Goal: Navigation & Orientation: Go to known website

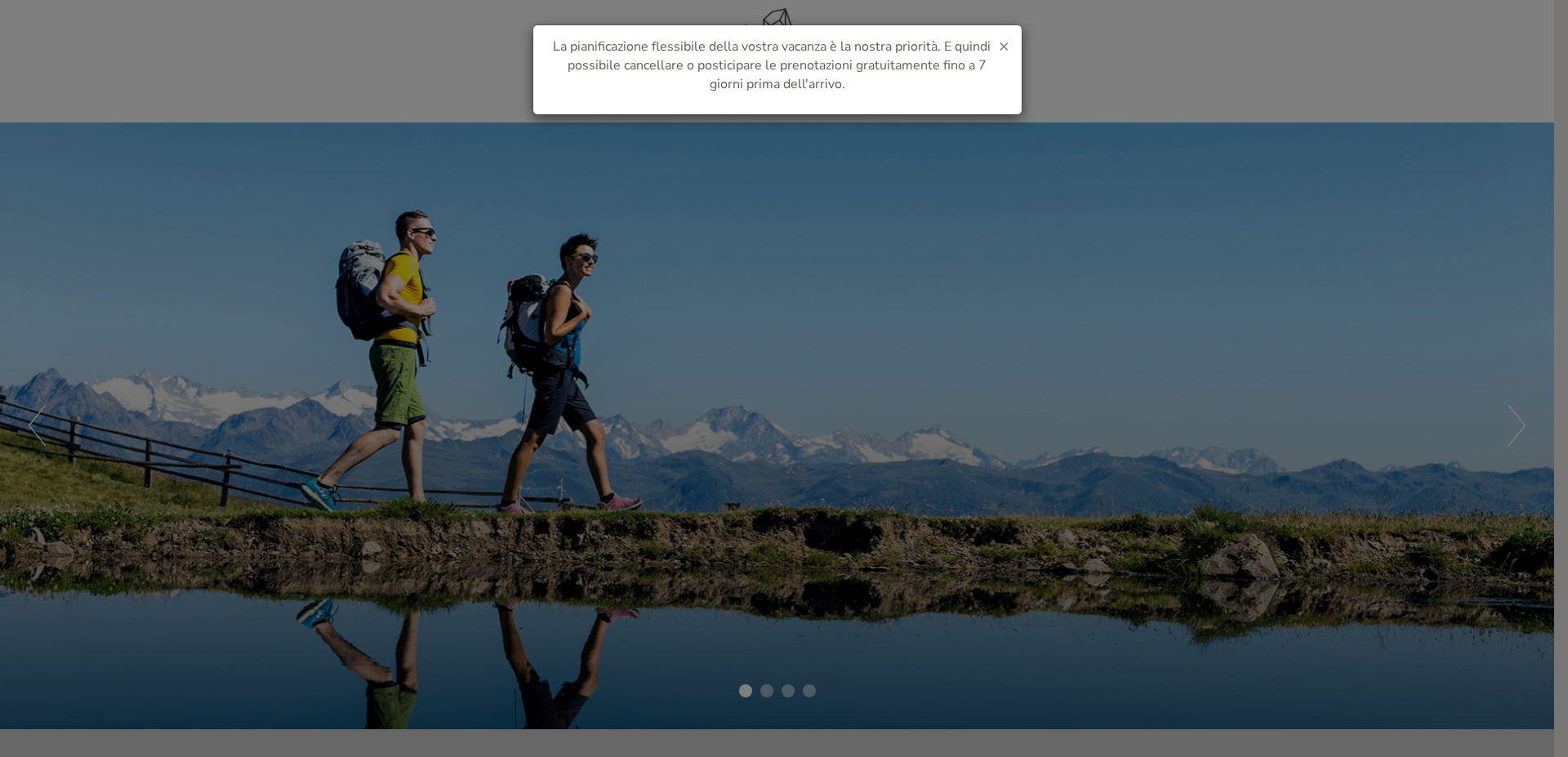
click at [1005, 43] on span "×" at bounding box center [1004, 46] width 10 height 23
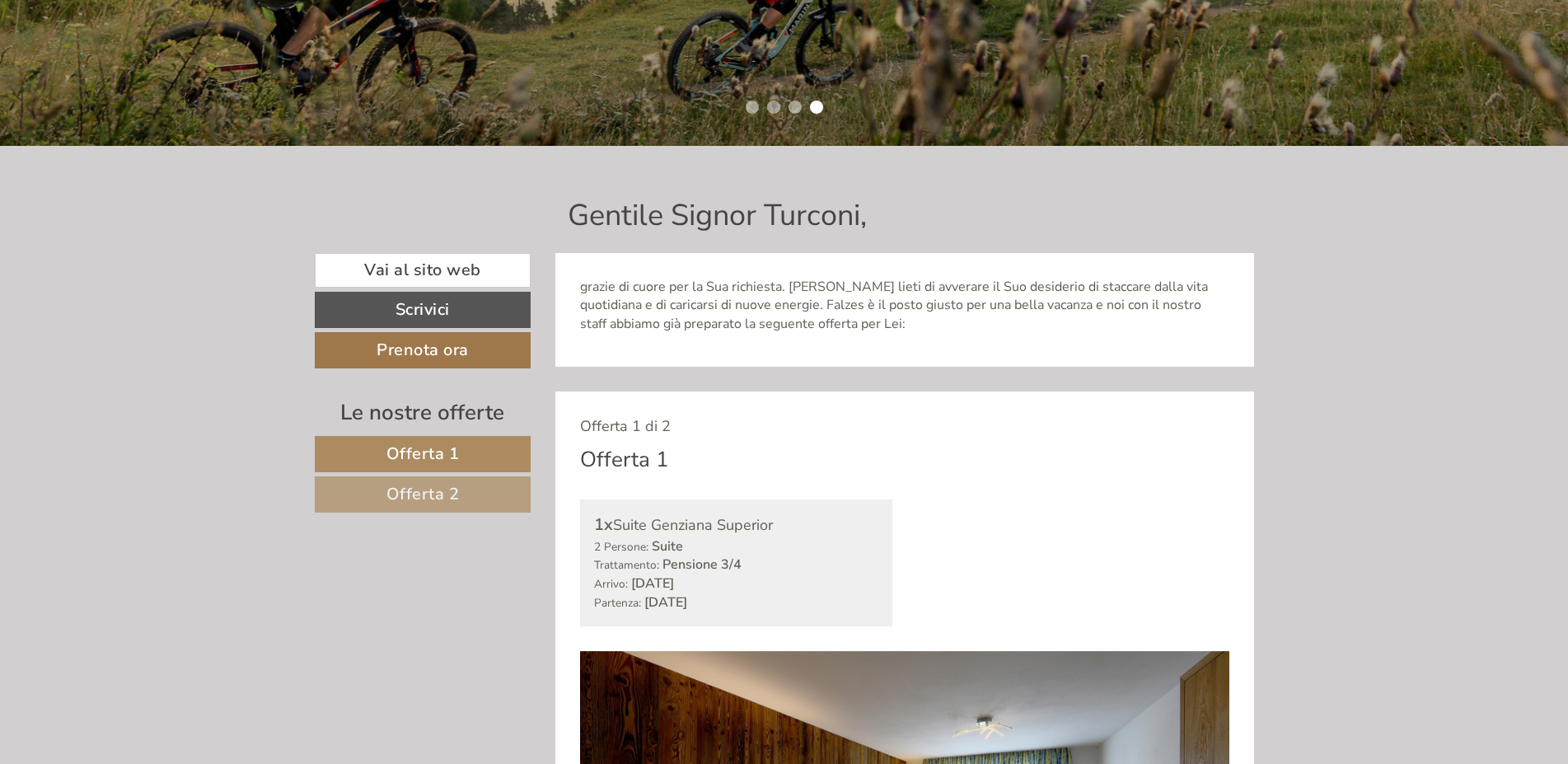
scroll to position [840, 0]
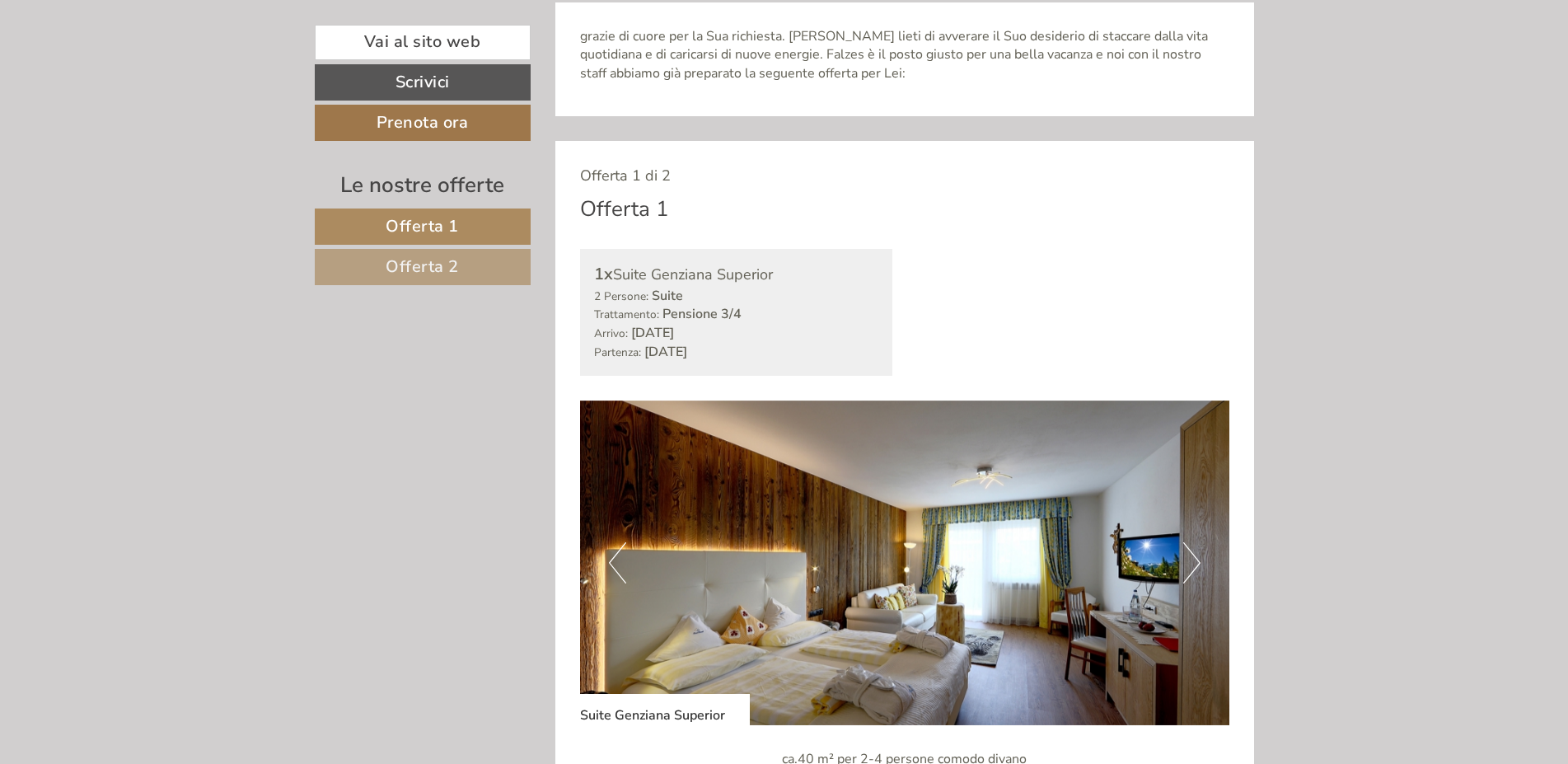
click at [1198, 557] on div "Previous Next" at bounding box center [905, 563] width 649 height 325
click at [1186, 560] on button "Next" at bounding box center [1192, 563] width 18 height 41
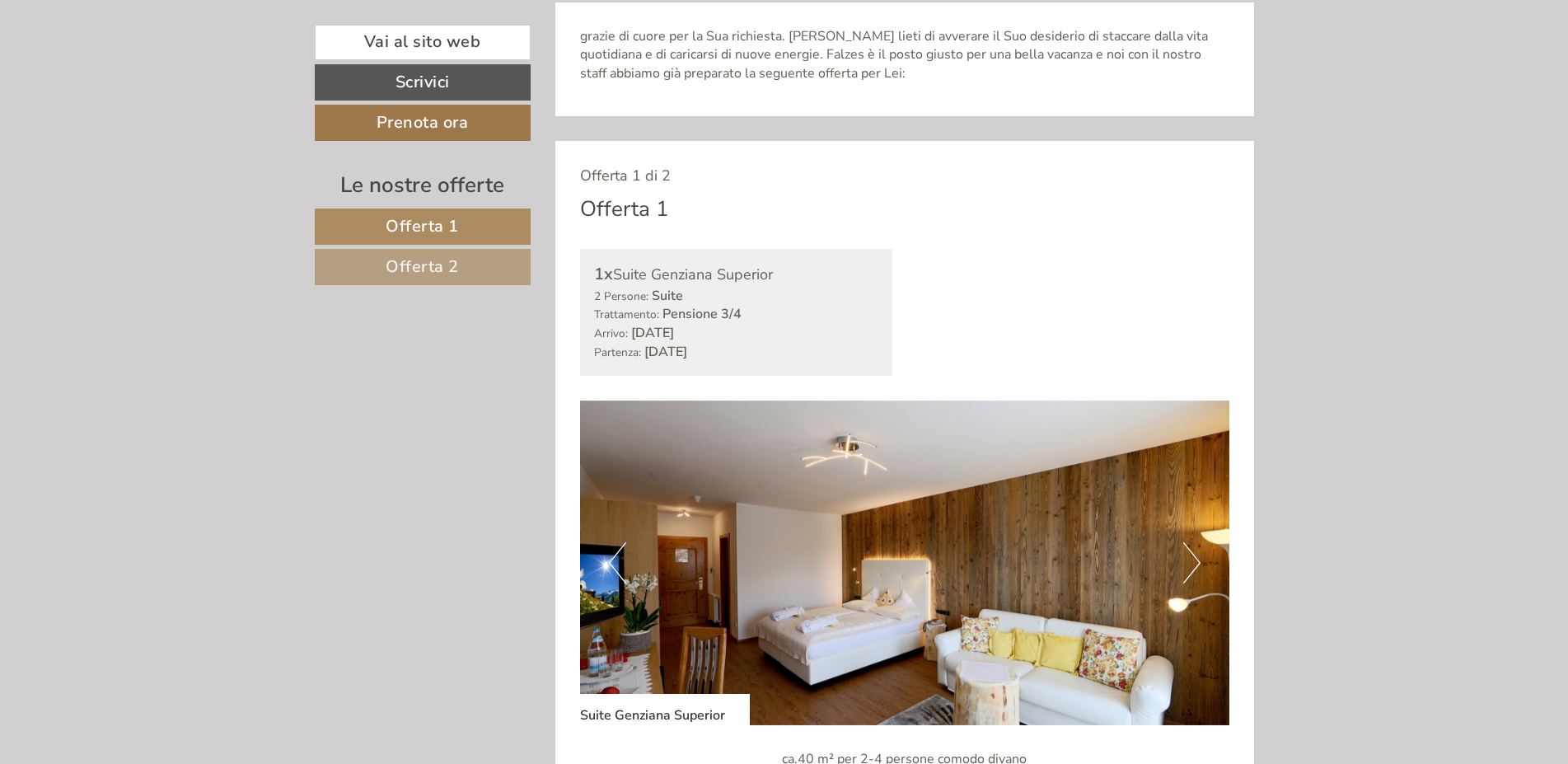
click at [1183, 559] on button "Next" at bounding box center [1192, 563] width 18 height 41
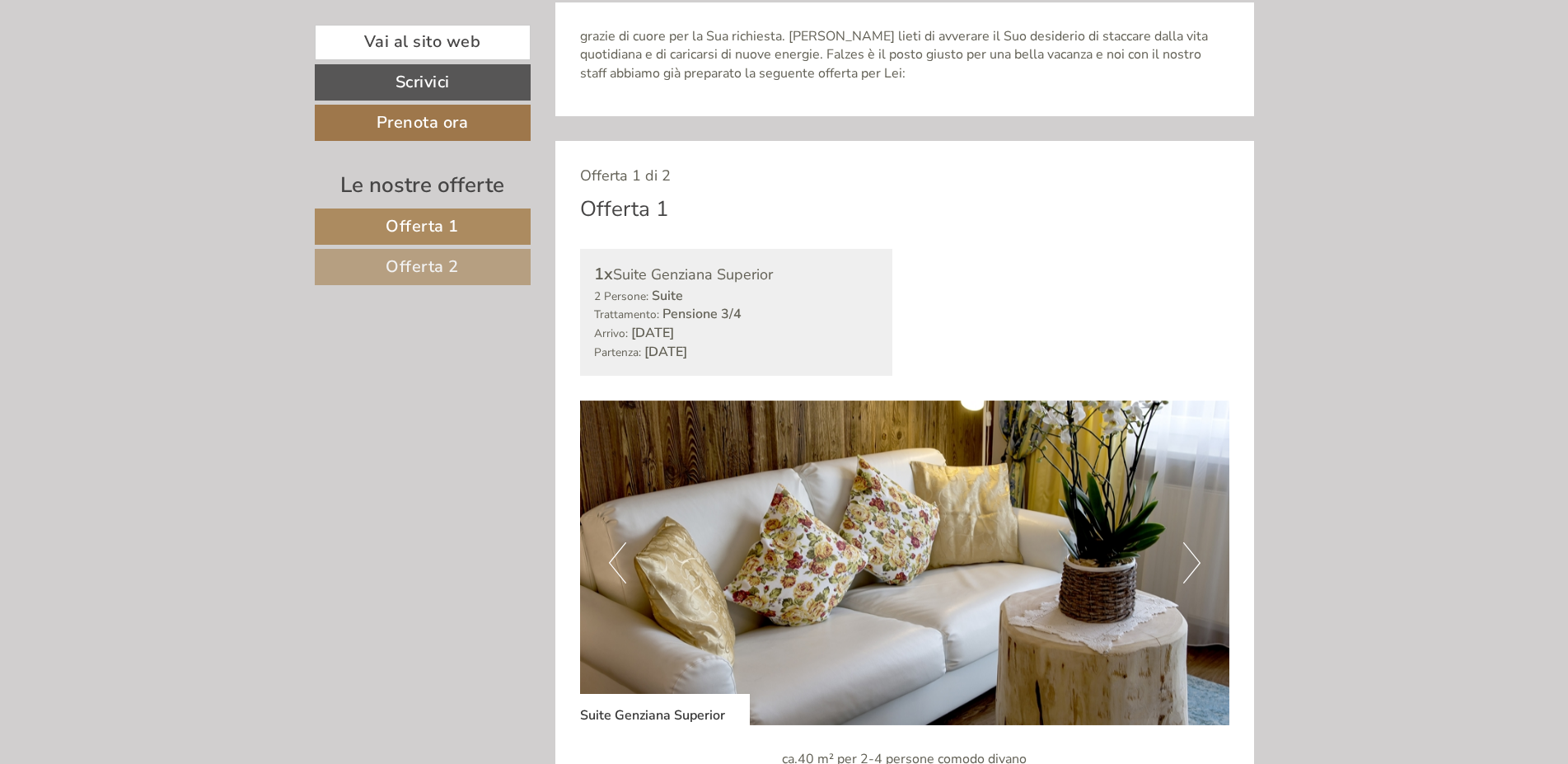
scroll to position [1177, 0]
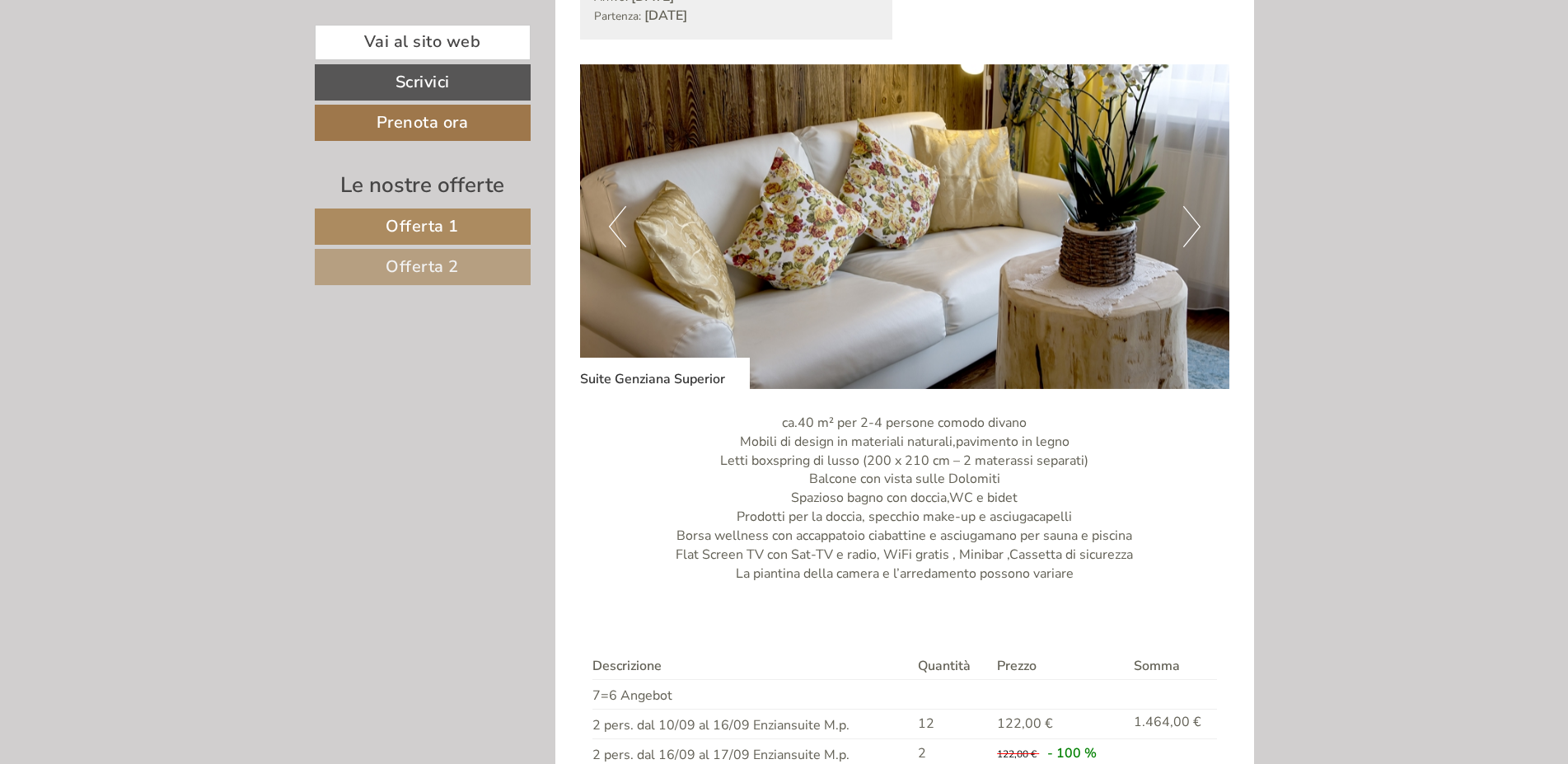
click at [1190, 233] on button "Next" at bounding box center [1192, 226] width 18 height 41
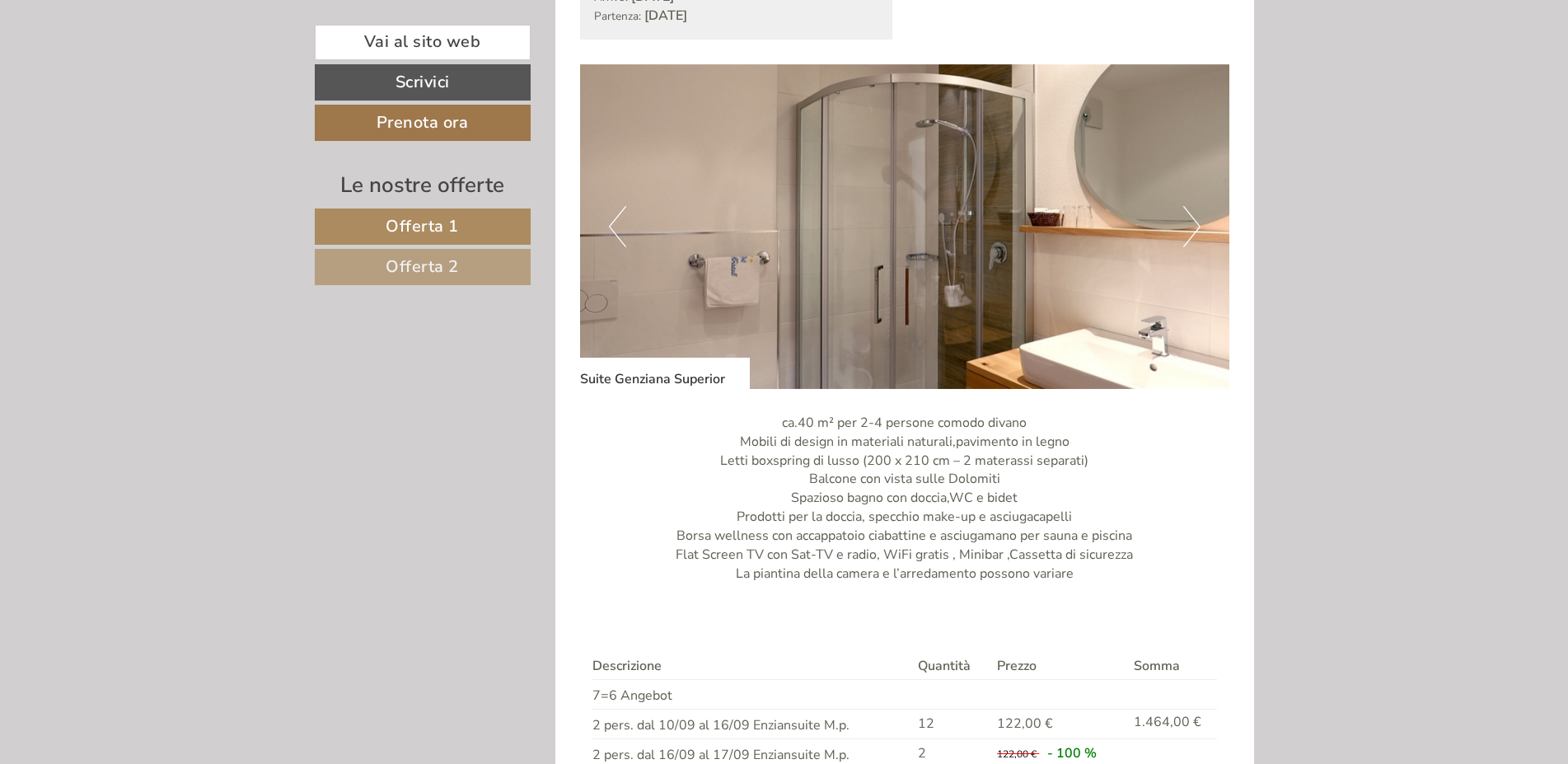
click at [1192, 226] on button "Next" at bounding box center [1192, 226] width 18 height 41
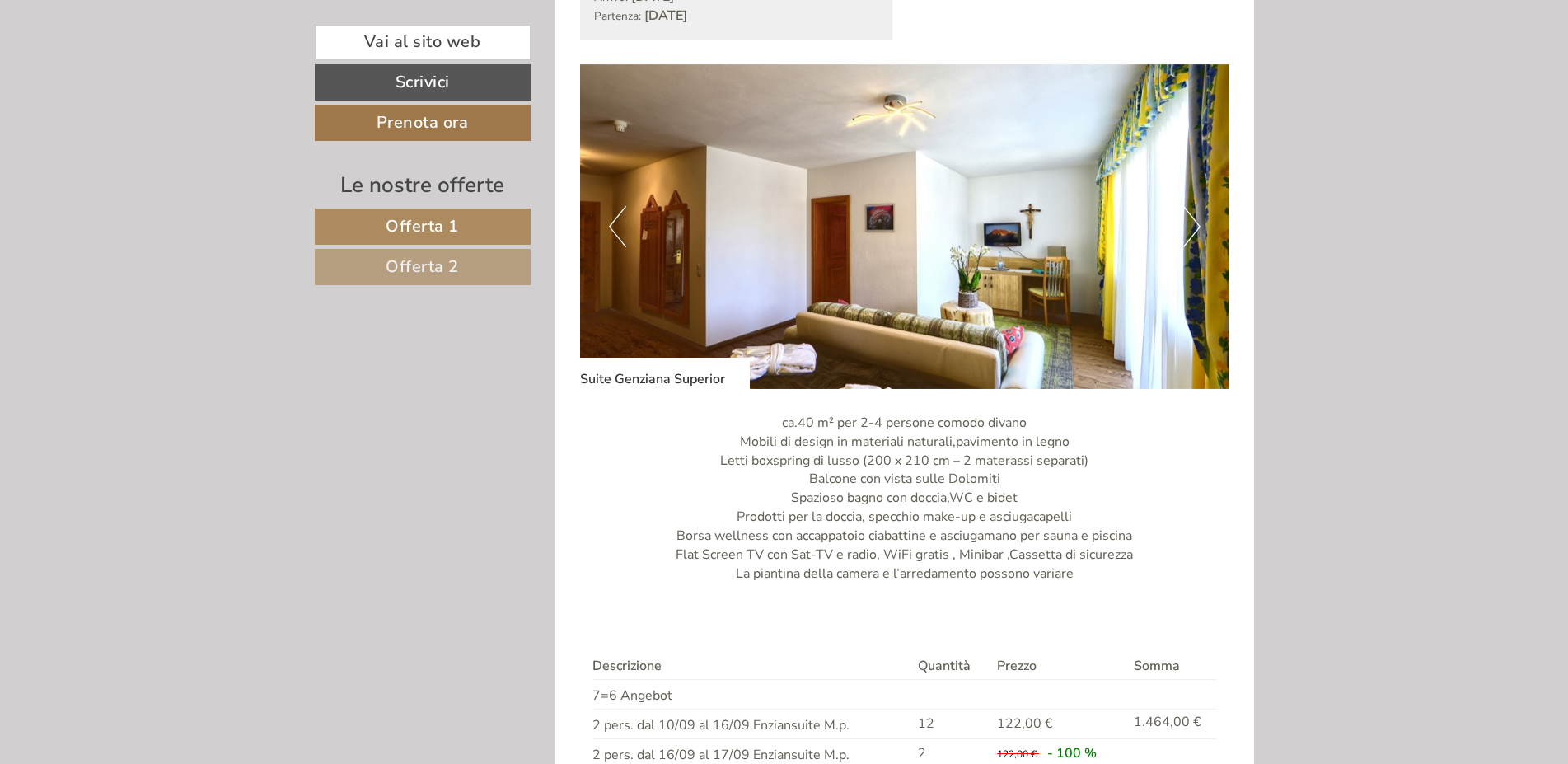
click at [1191, 226] on button "Next" at bounding box center [1192, 226] width 18 height 41
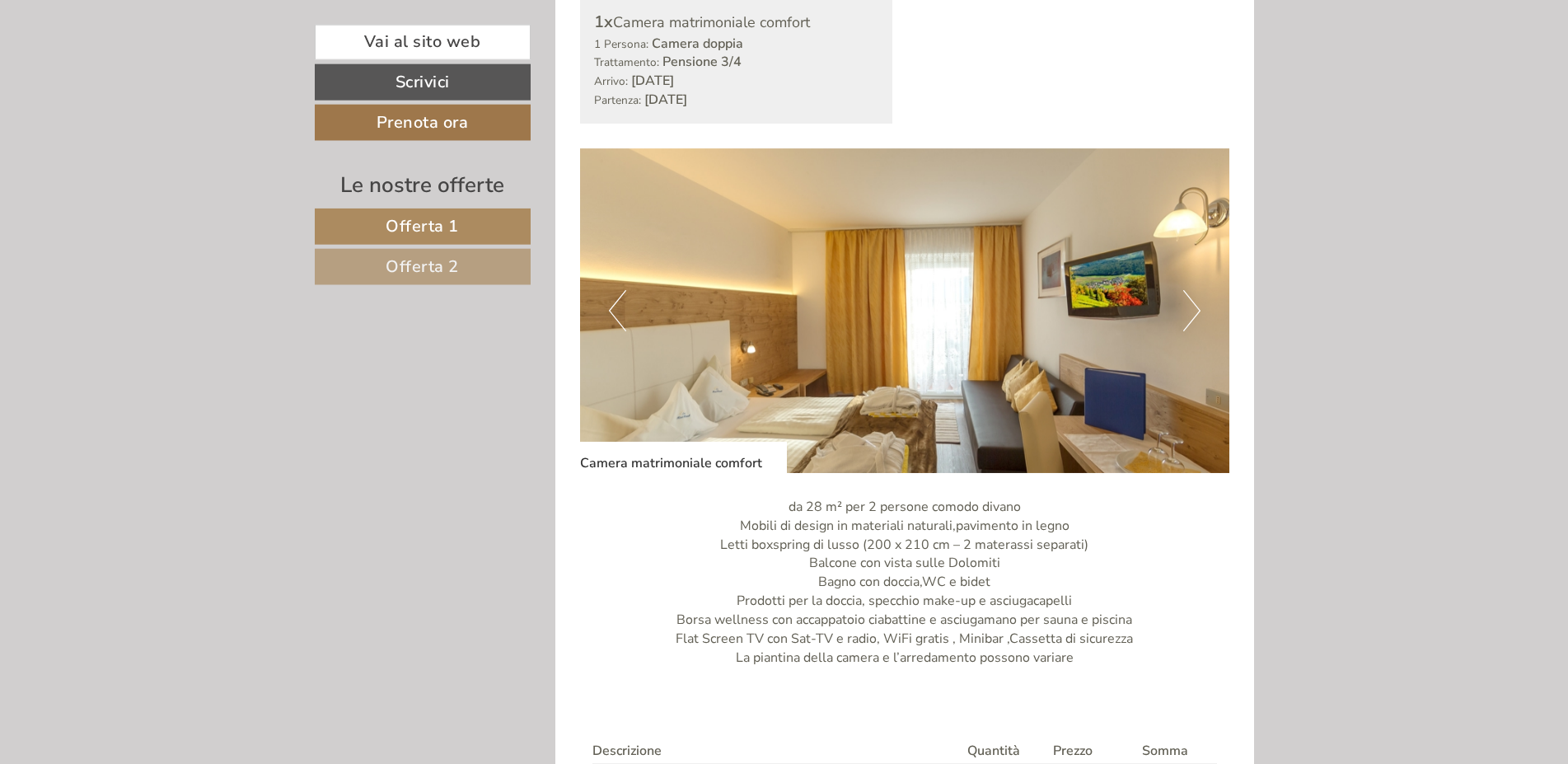
scroll to position [2269, 0]
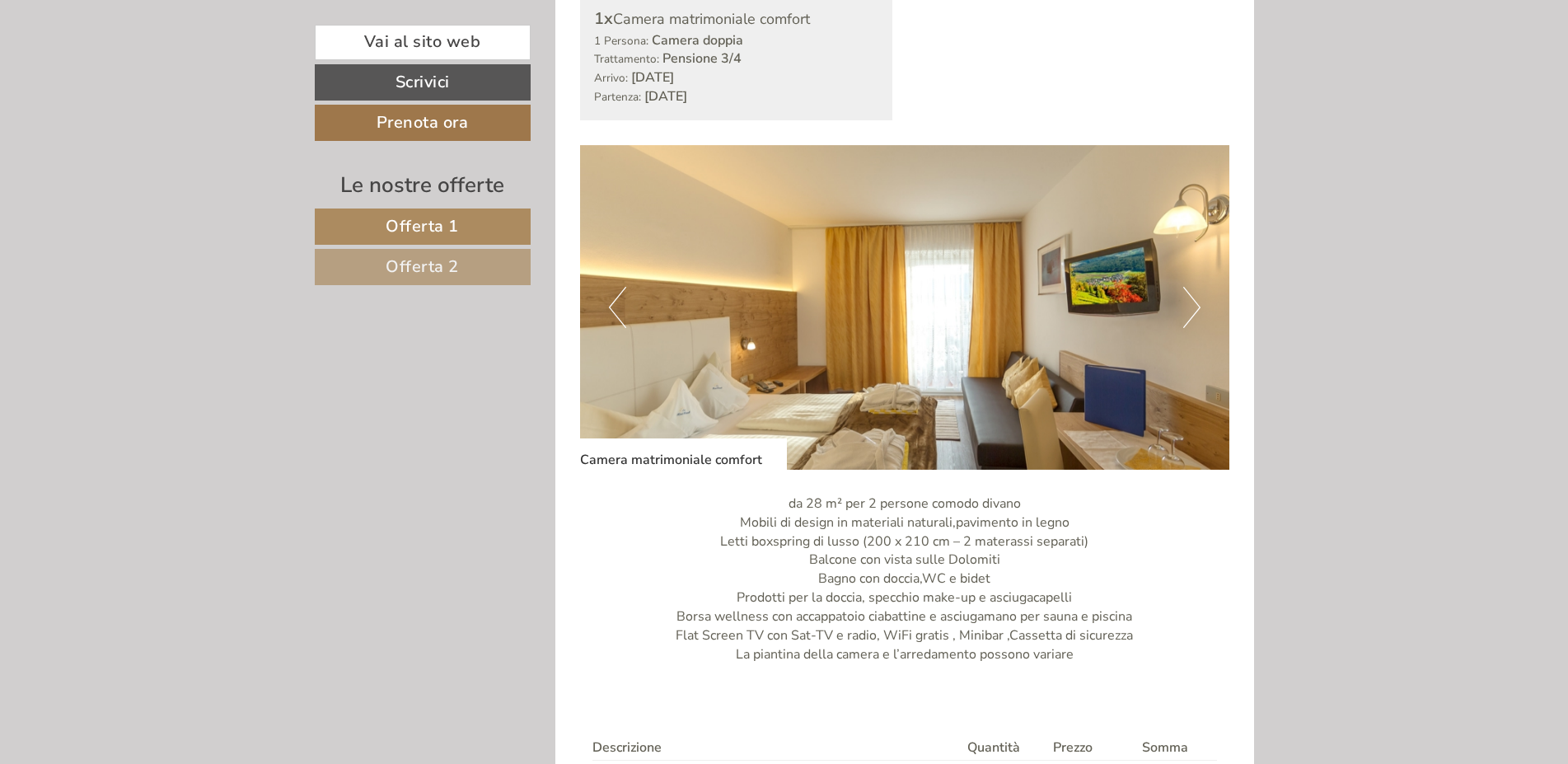
click at [1194, 297] on button "Next" at bounding box center [1192, 307] width 18 height 41
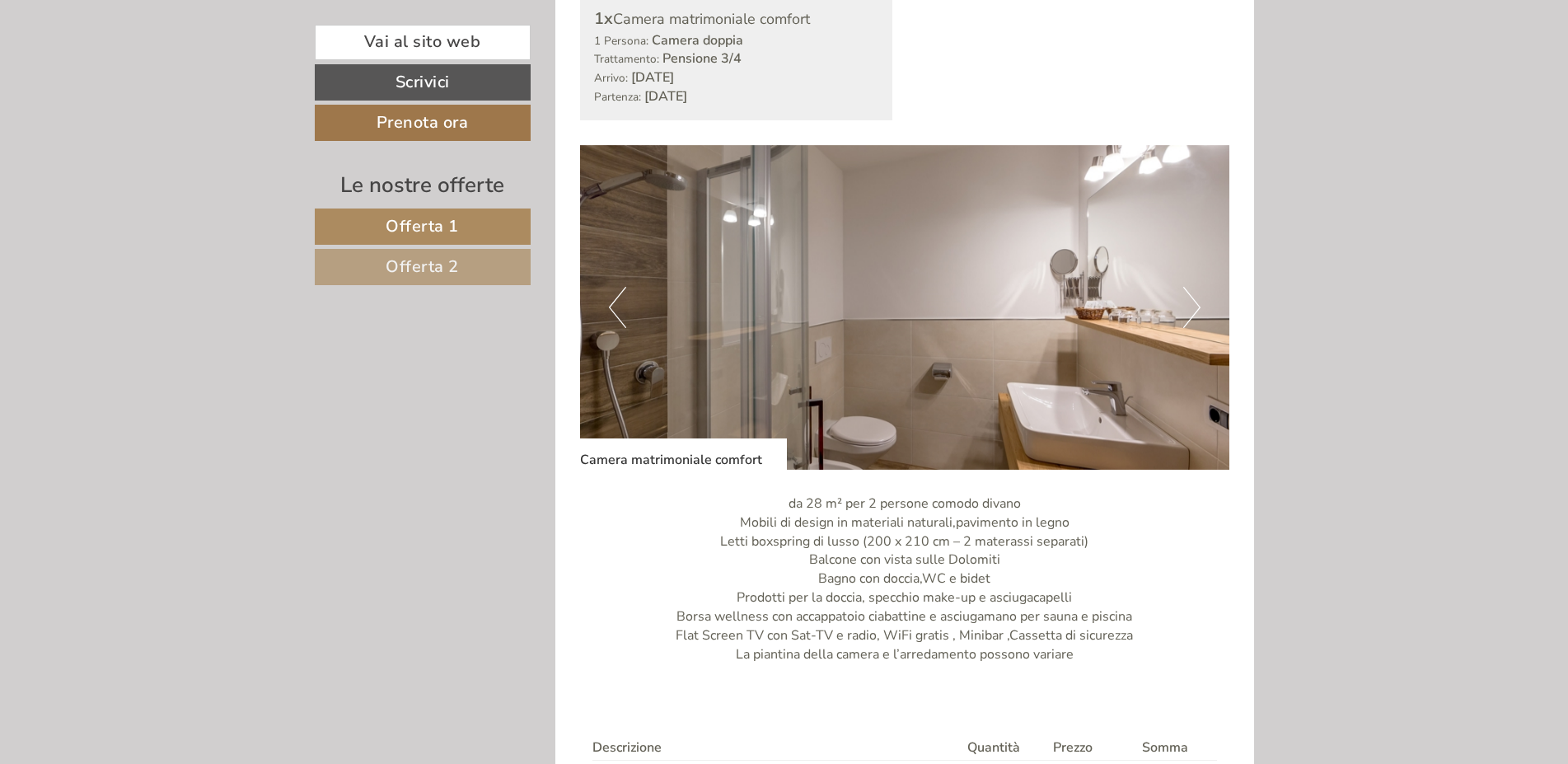
click at [1193, 298] on button "Next" at bounding box center [1192, 307] width 18 height 41
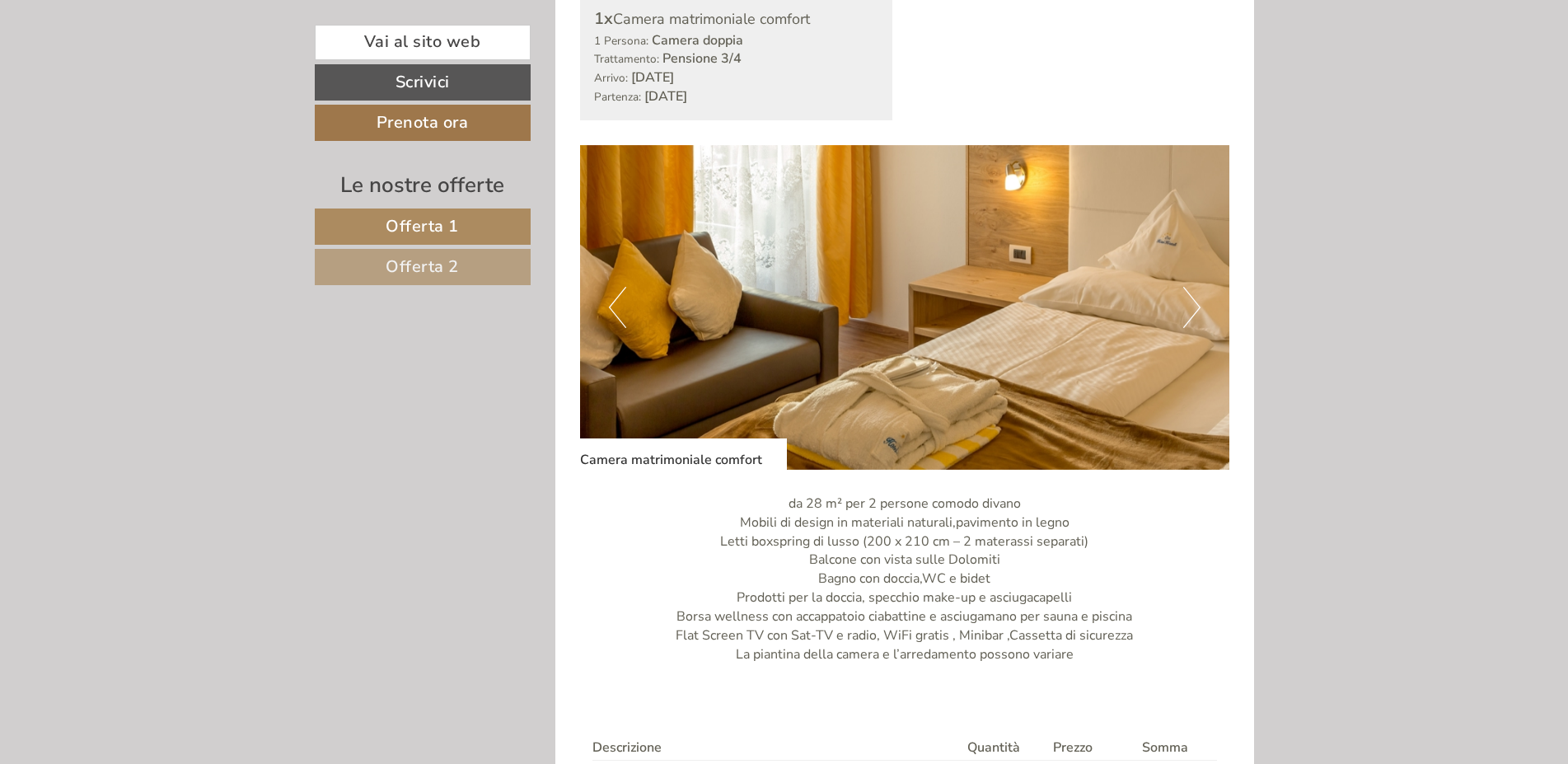
click at [1193, 298] on button "Next" at bounding box center [1192, 307] width 18 height 41
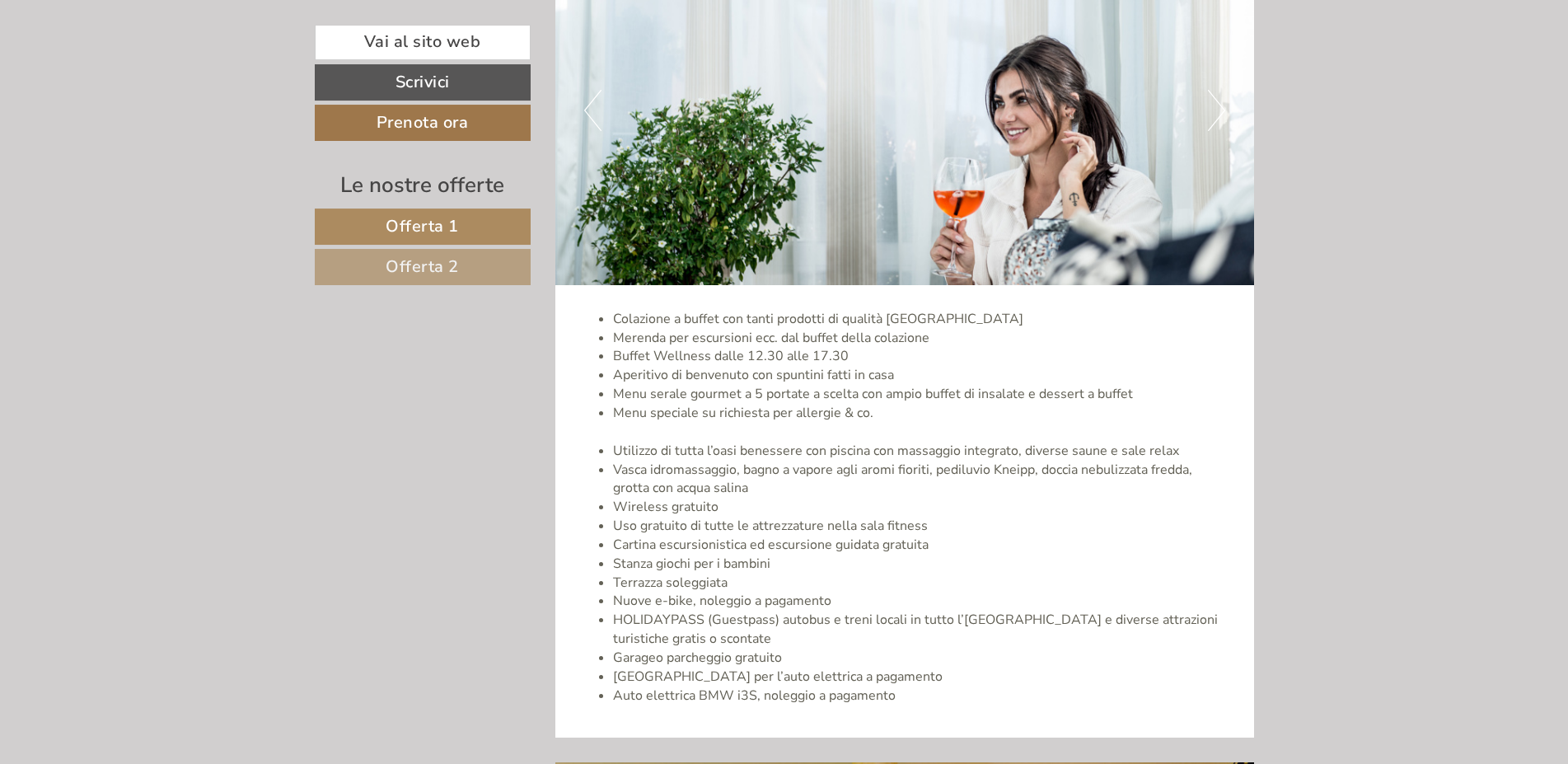
scroll to position [3362, 0]
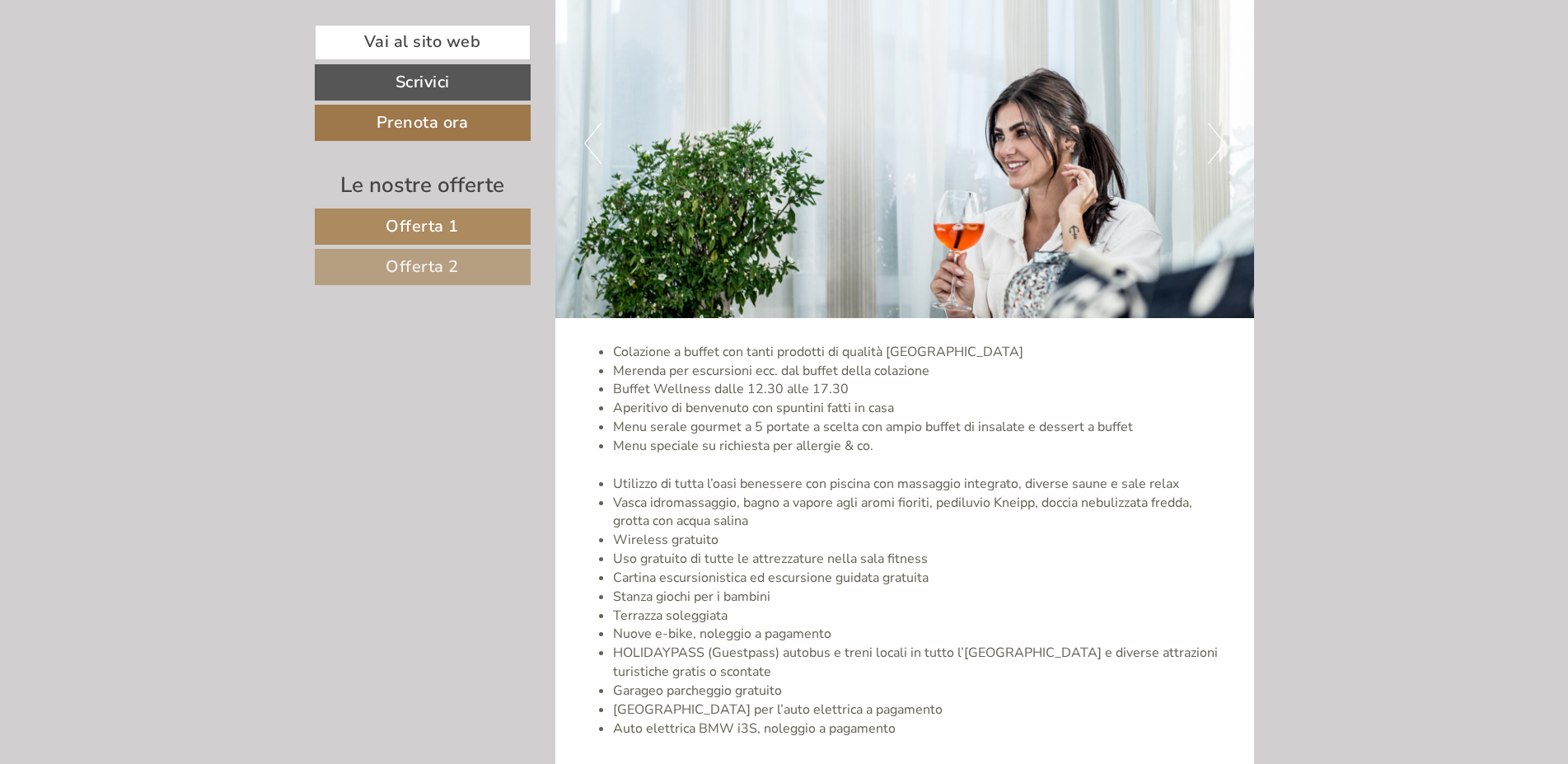
click at [1208, 147] on button "Next" at bounding box center [1216, 143] width 18 height 41
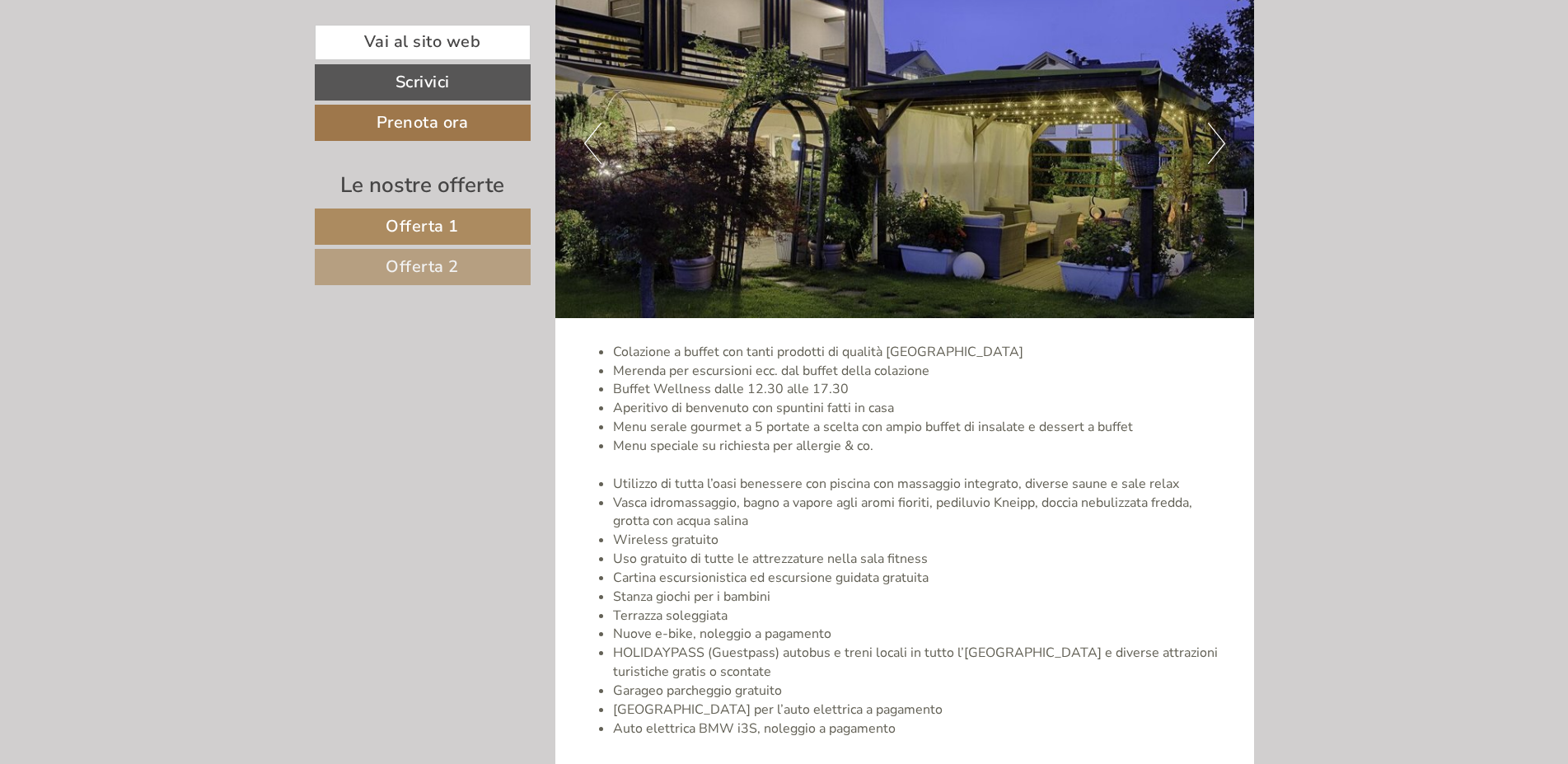
click at [1208, 147] on button "Next" at bounding box center [1216, 143] width 18 height 41
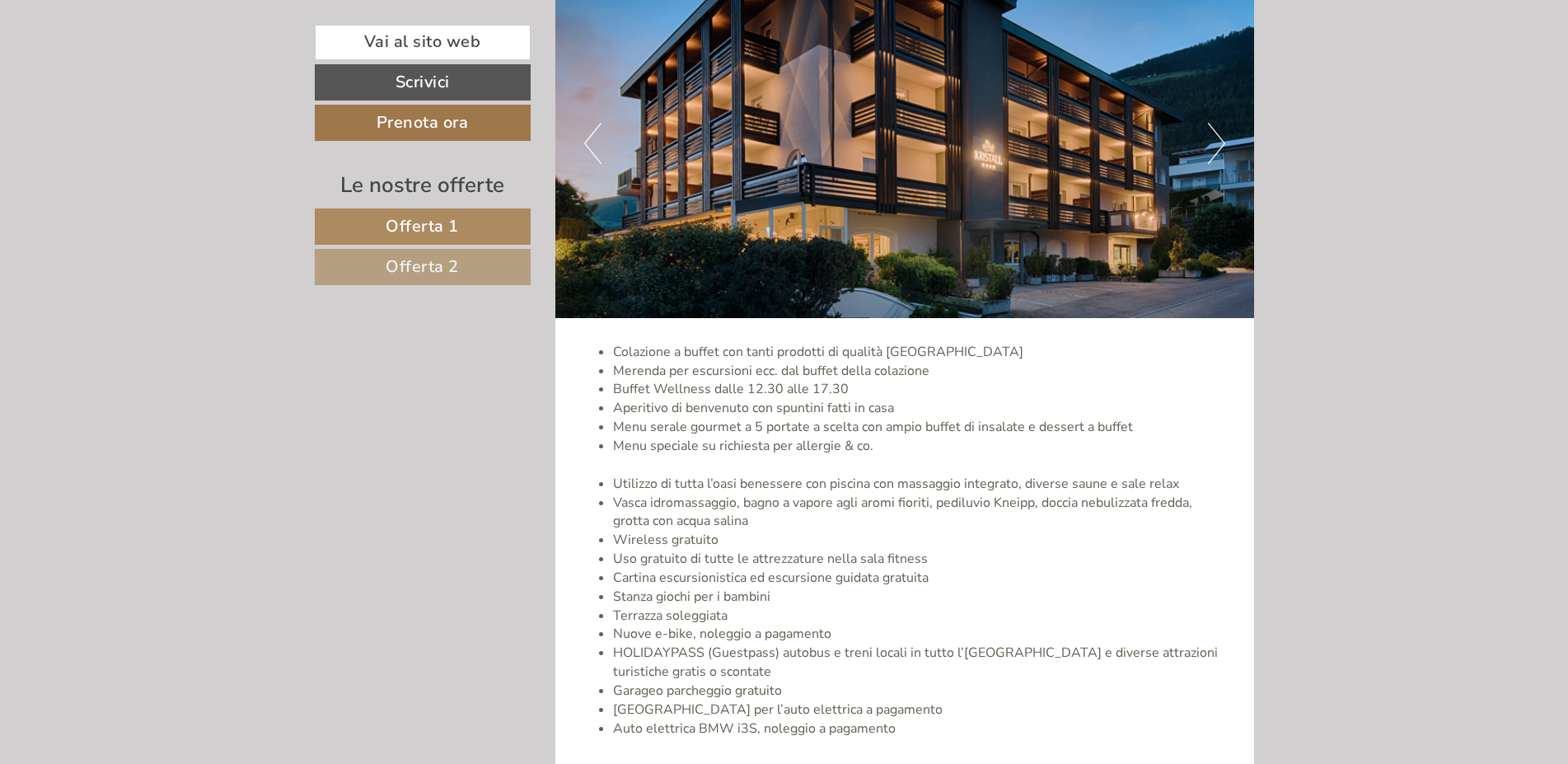
click at [1208, 147] on button "Next" at bounding box center [1216, 143] width 18 height 41
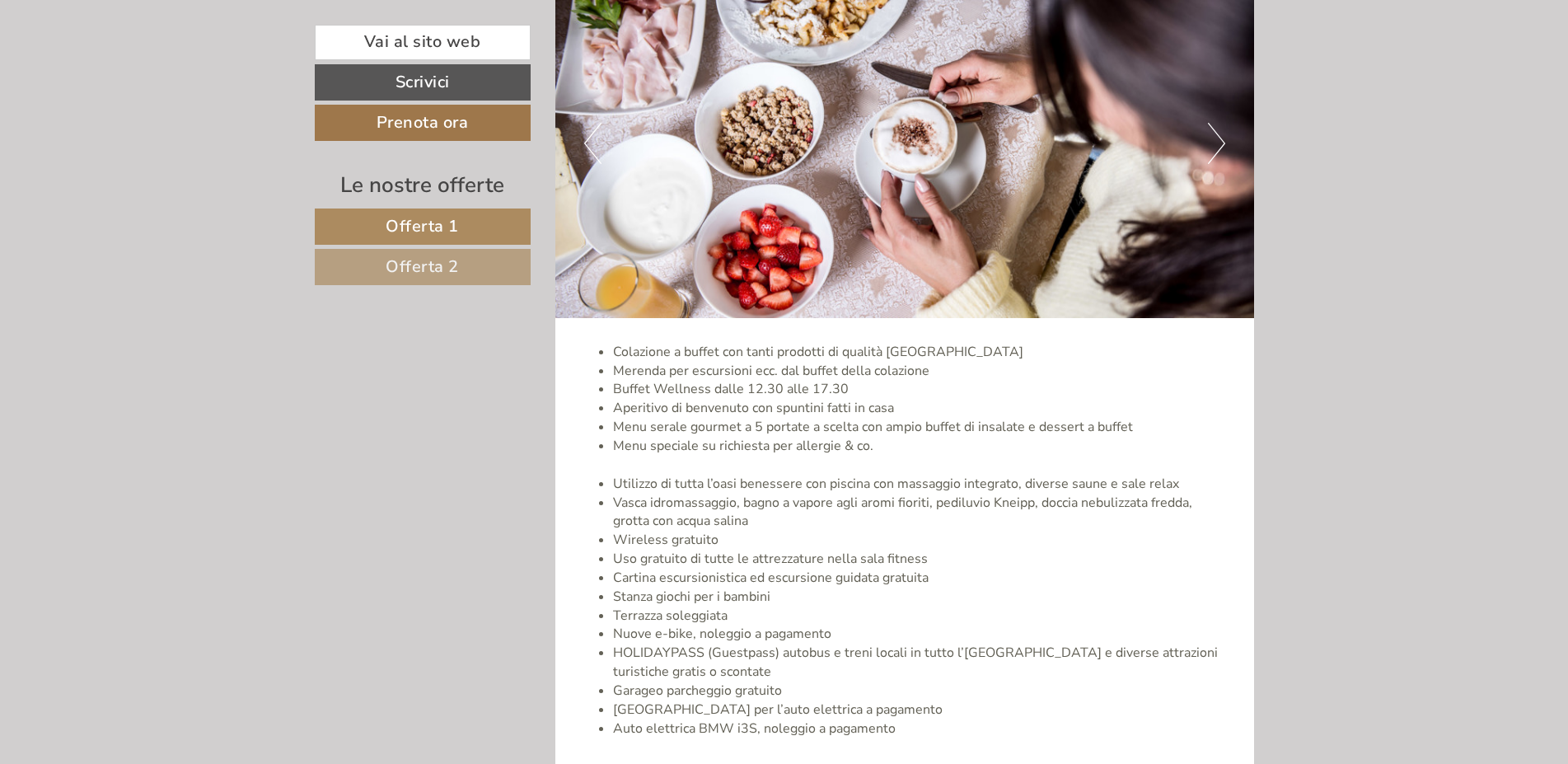
click at [1208, 147] on button "Next" at bounding box center [1216, 143] width 18 height 41
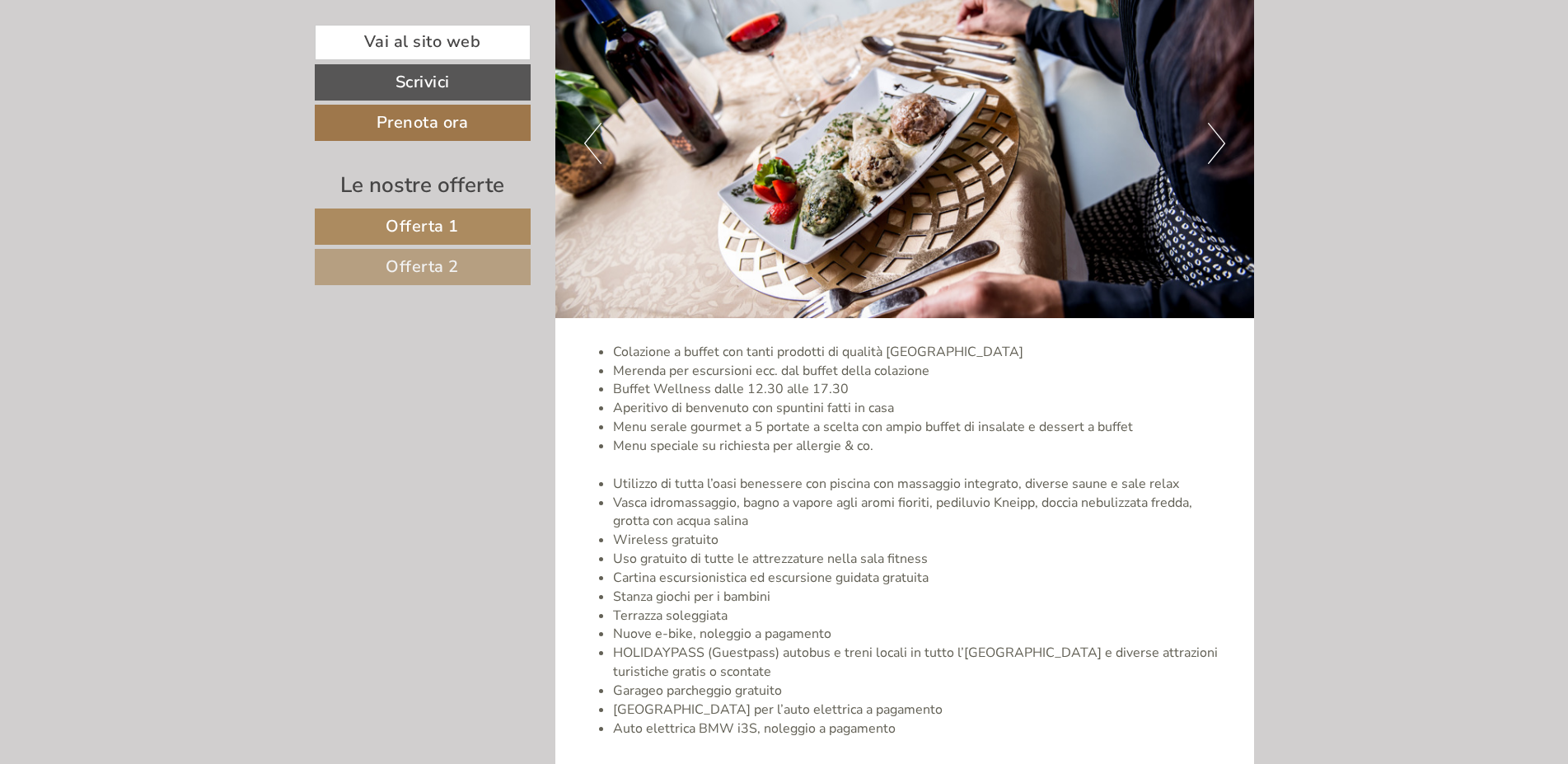
click at [1208, 147] on button "Next" at bounding box center [1216, 143] width 18 height 41
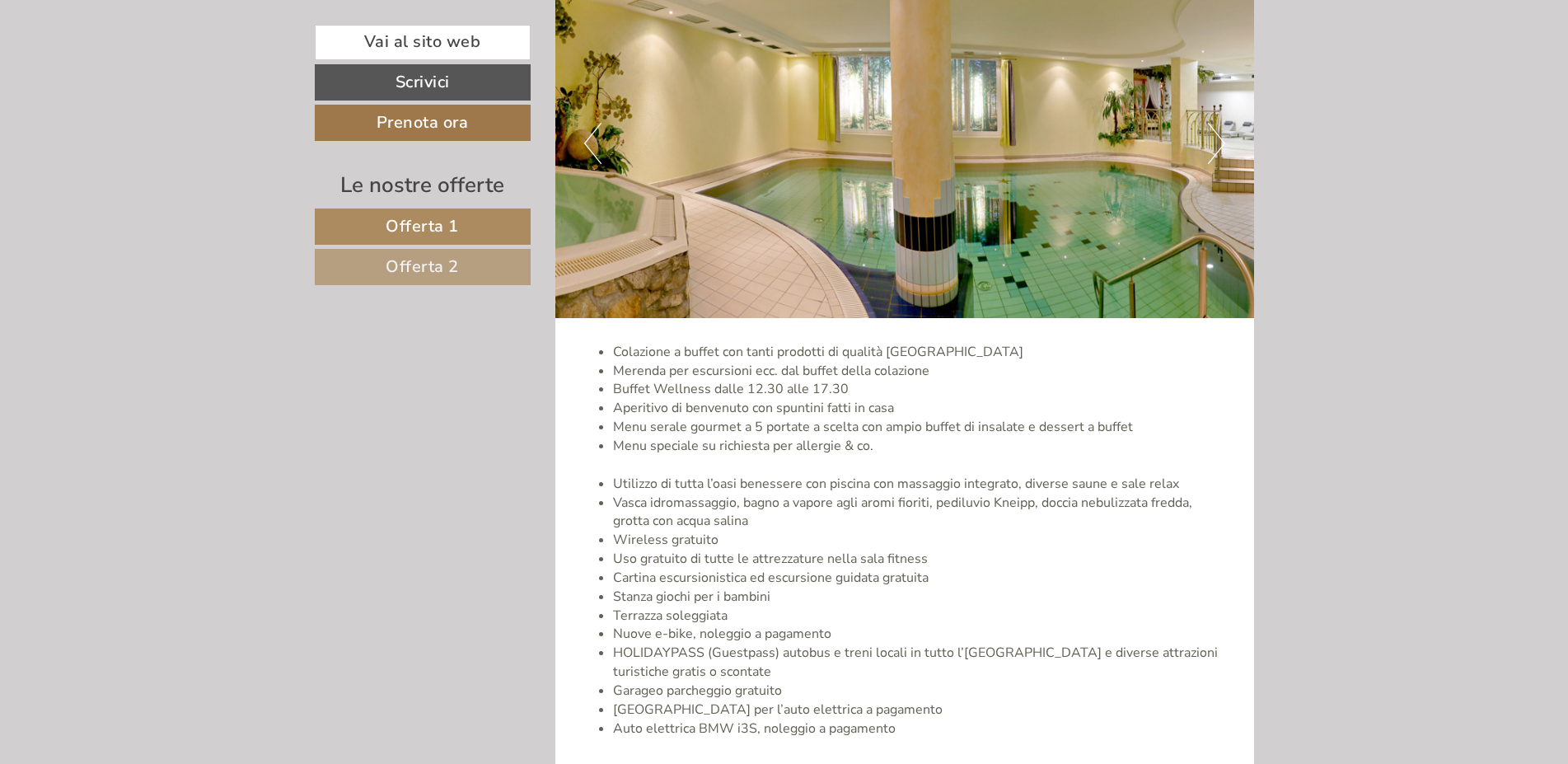
click at [1208, 147] on button "Next" at bounding box center [1216, 143] width 18 height 41
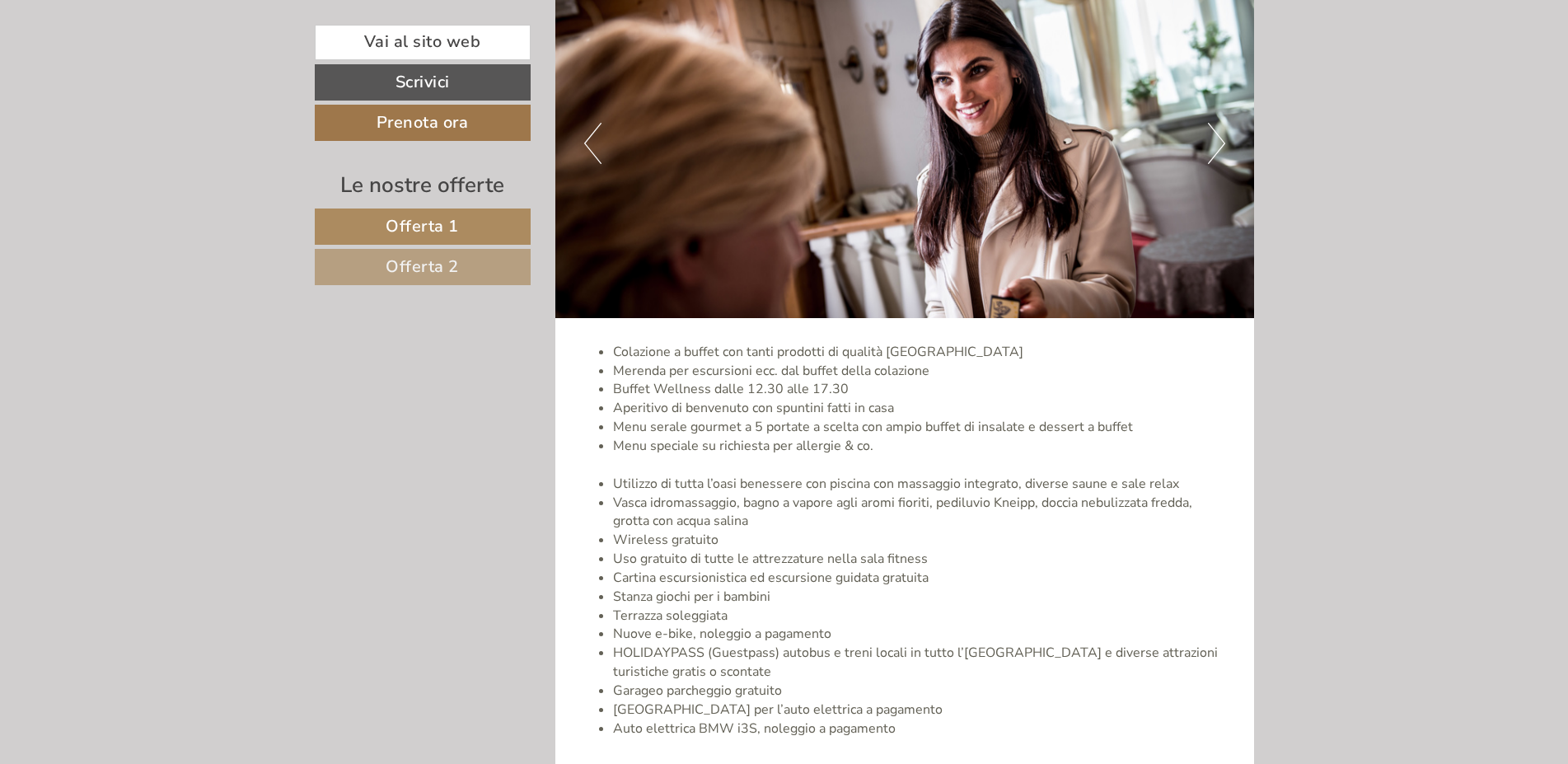
click at [1208, 147] on button "Next" at bounding box center [1216, 143] width 18 height 41
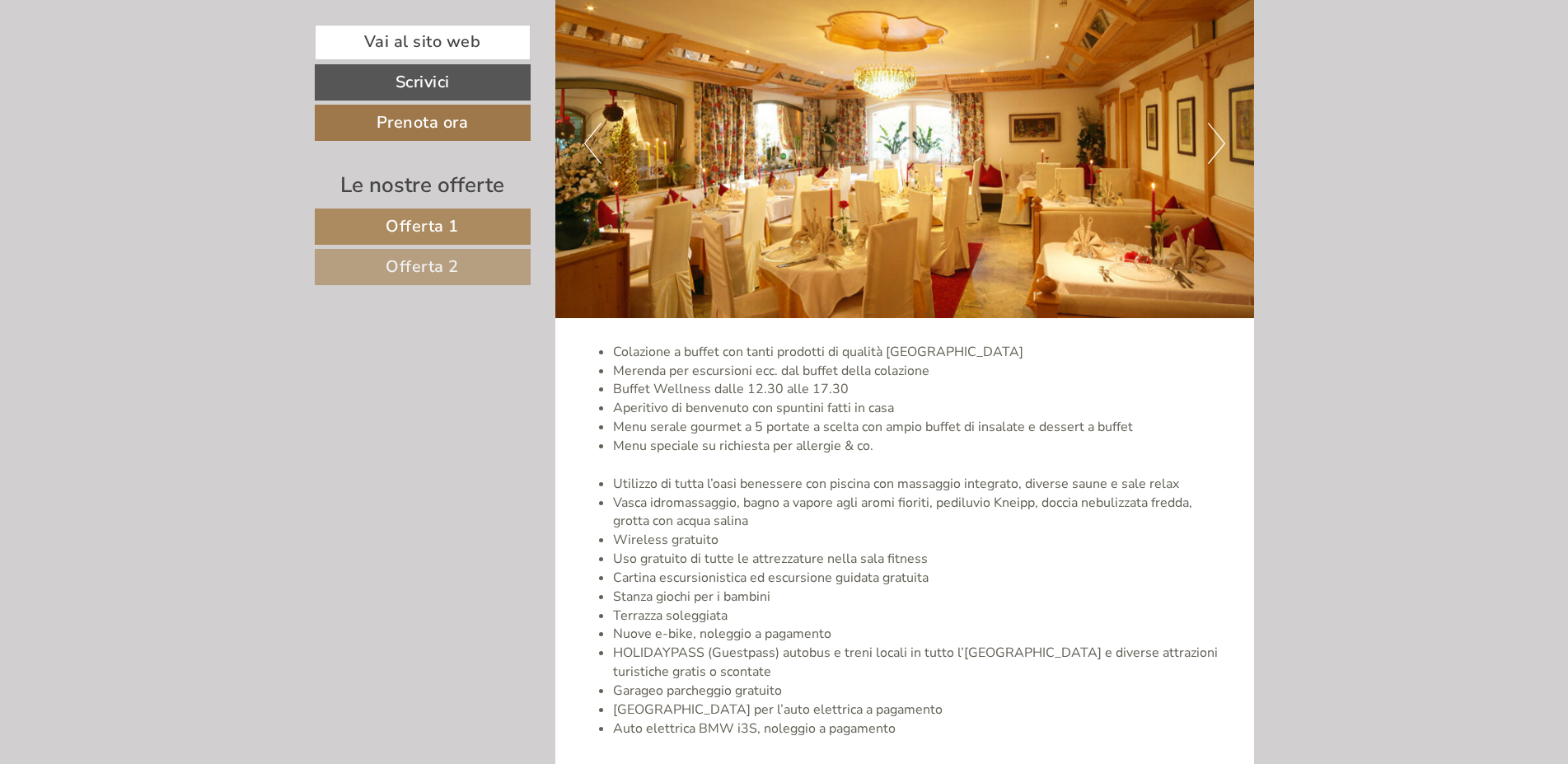
click at [1208, 147] on button "Next" at bounding box center [1216, 143] width 18 height 41
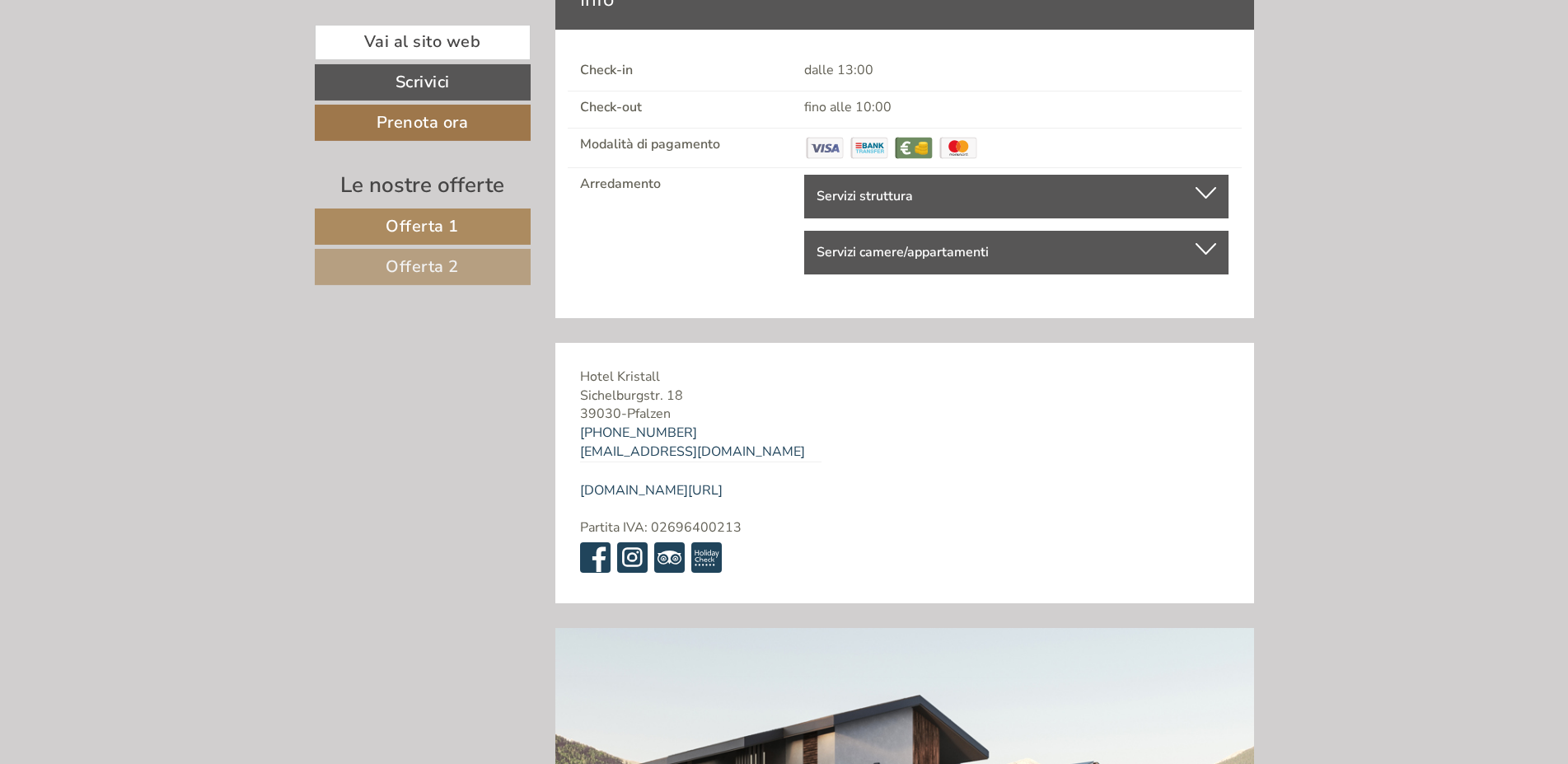
scroll to position [6304, 0]
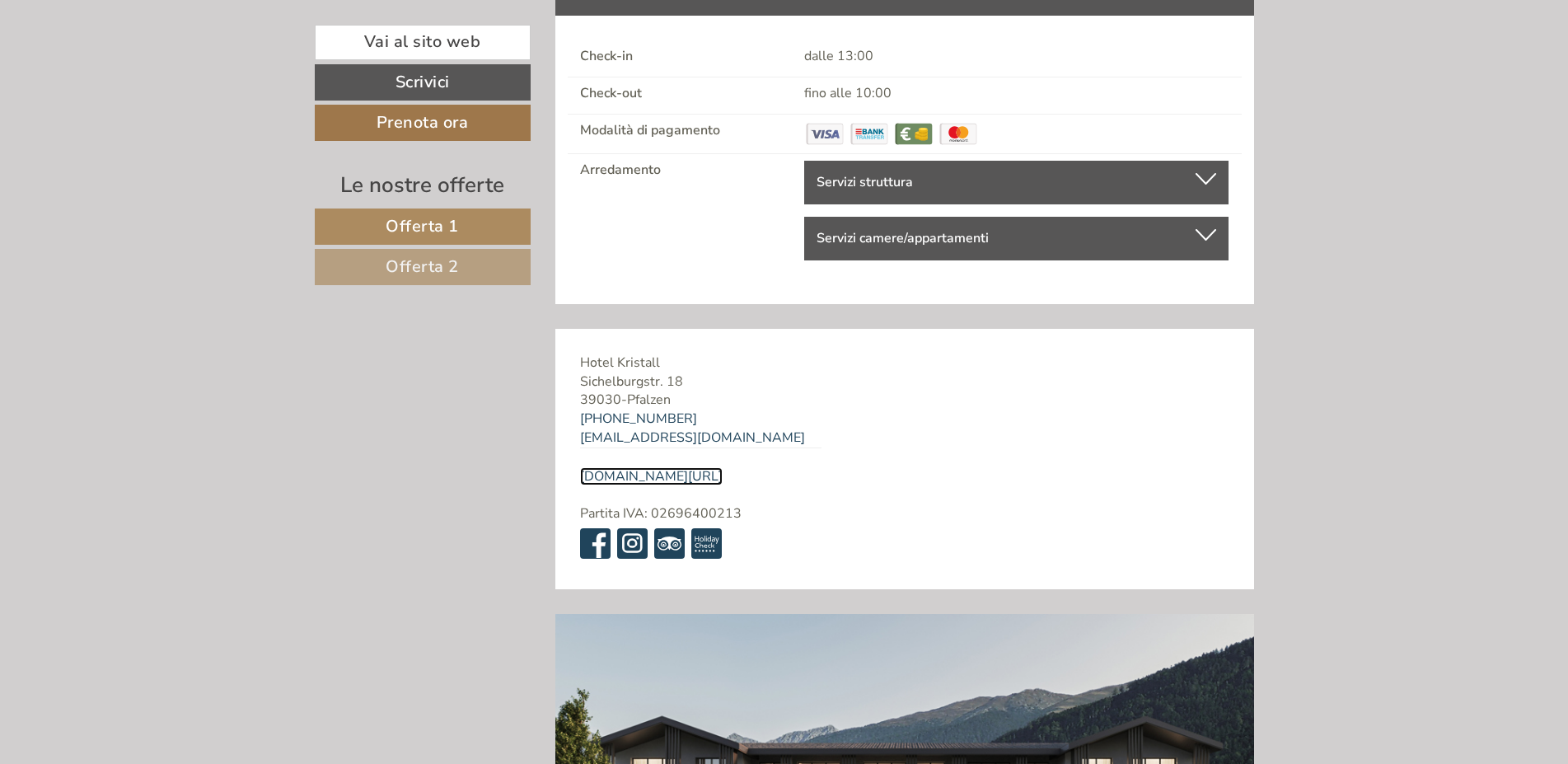
click at [656, 470] on link "[DOMAIN_NAME][URL]" at bounding box center [651, 476] width 143 height 18
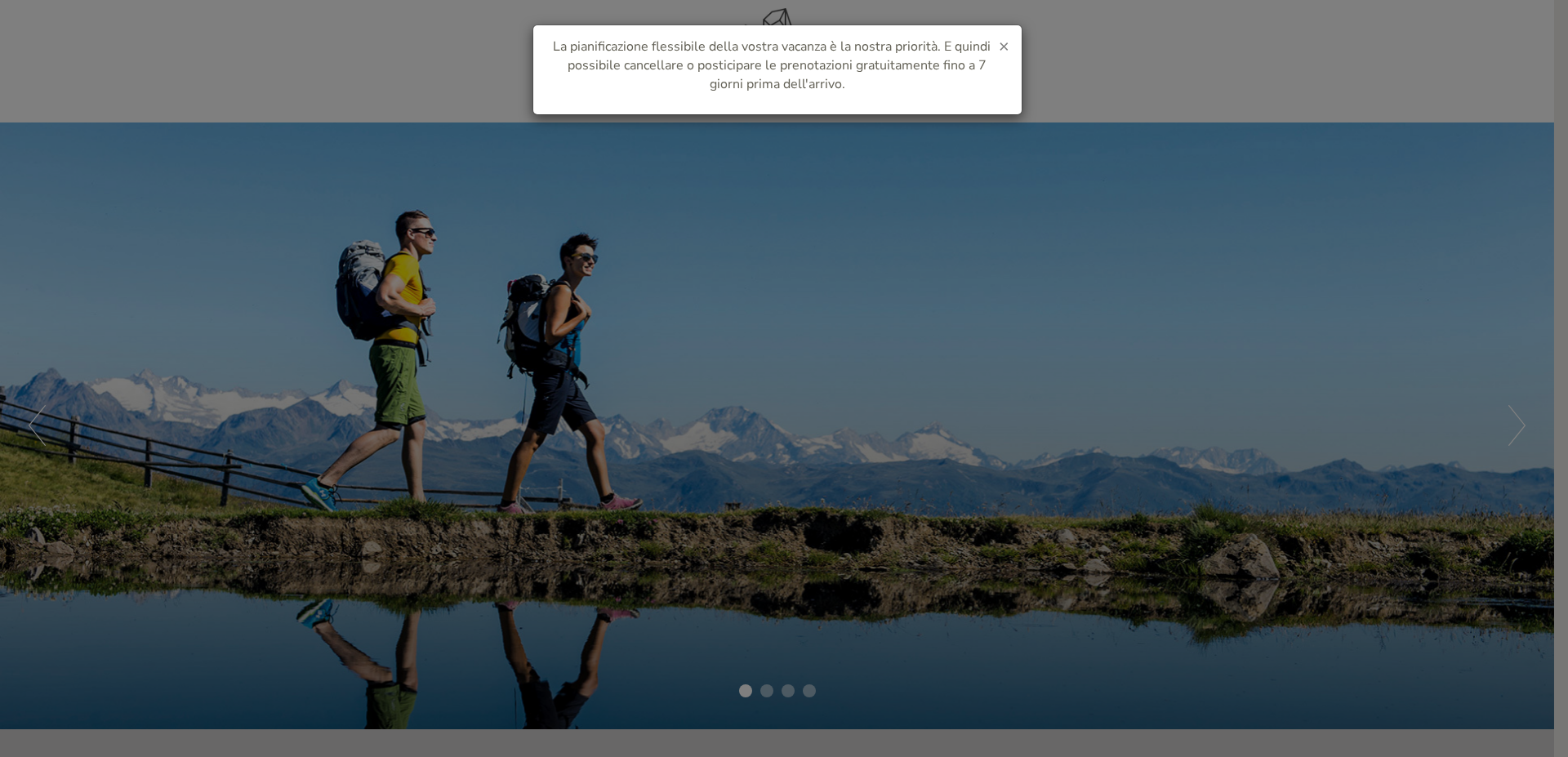
click at [1001, 42] on span "×" at bounding box center [1004, 46] width 10 height 23
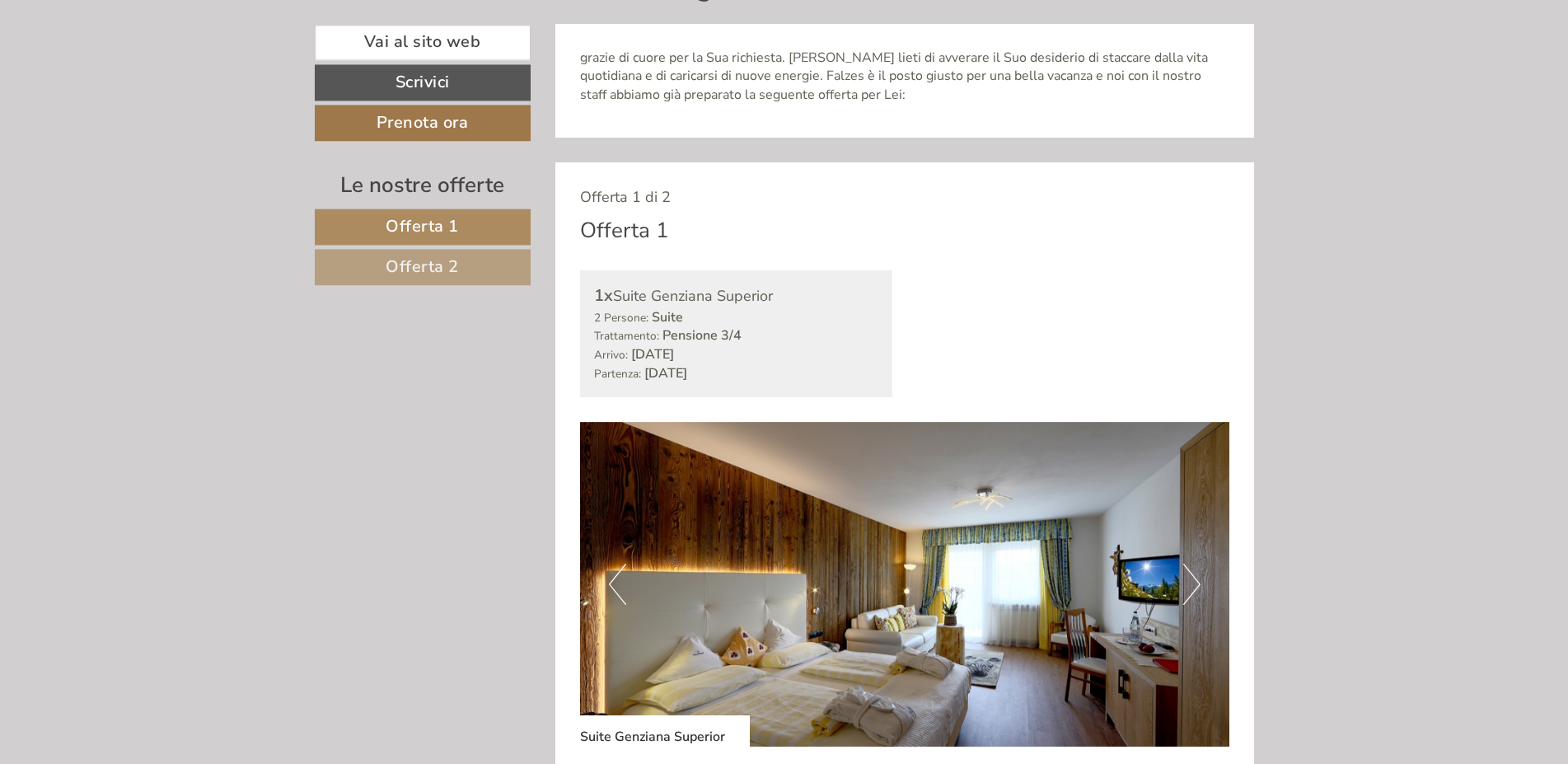
scroll to position [840, 0]
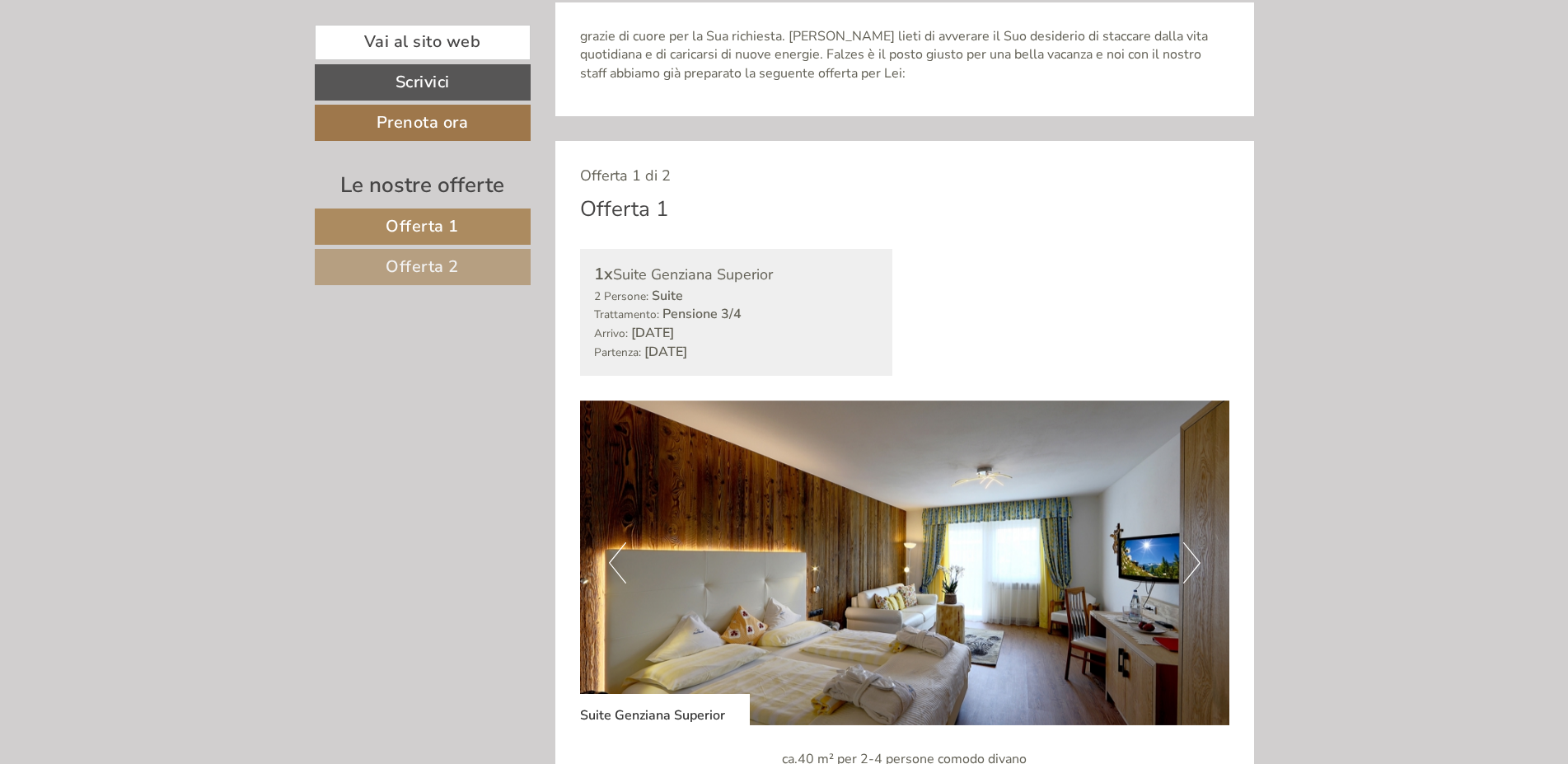
click at [1194, 568] on button "Next" at bounding box center [1192, 563] width 18 height 41
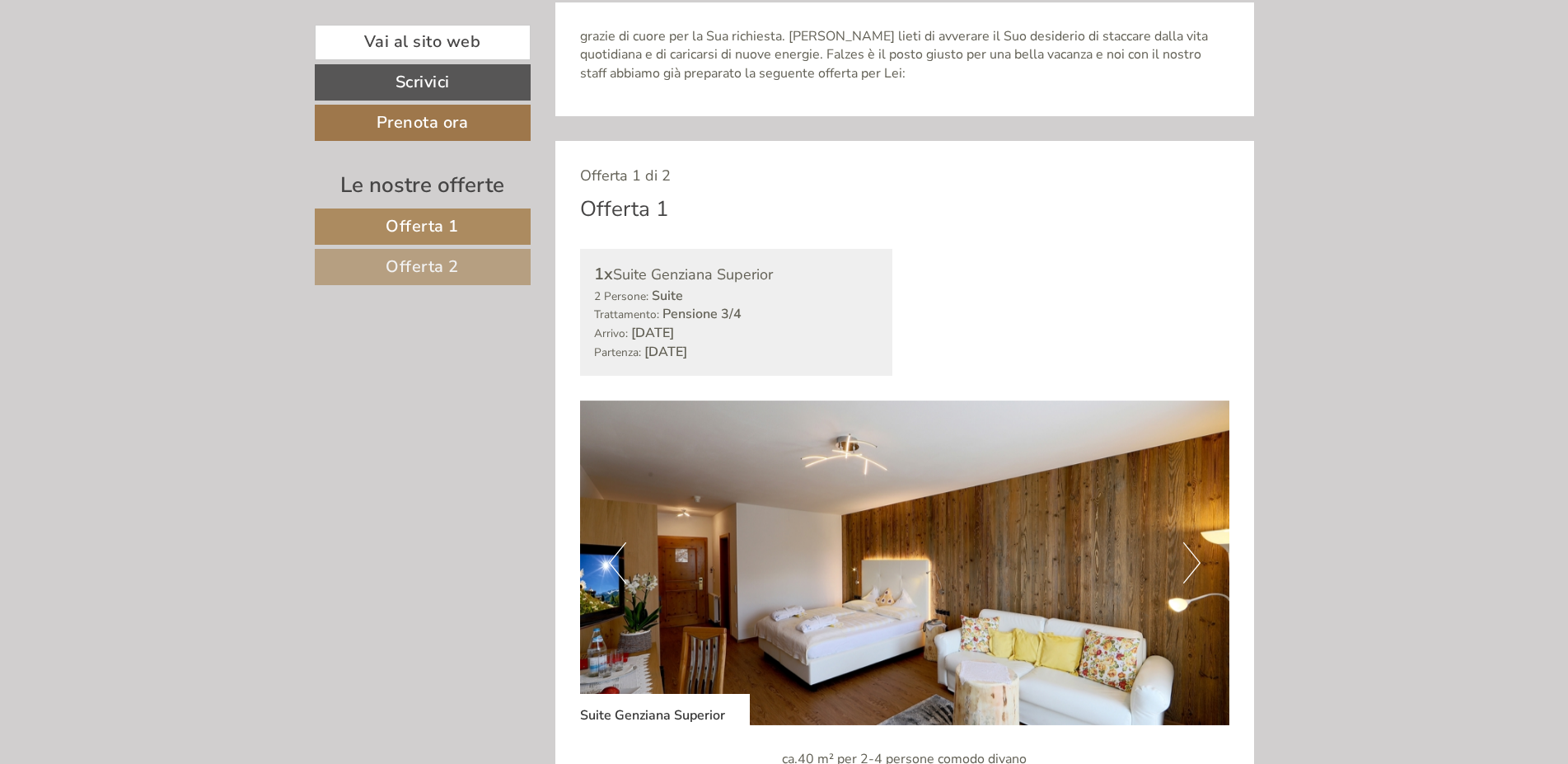
click at [1193, 568] on button "Next" at bounding box center [1192, 563] width 18 height 41
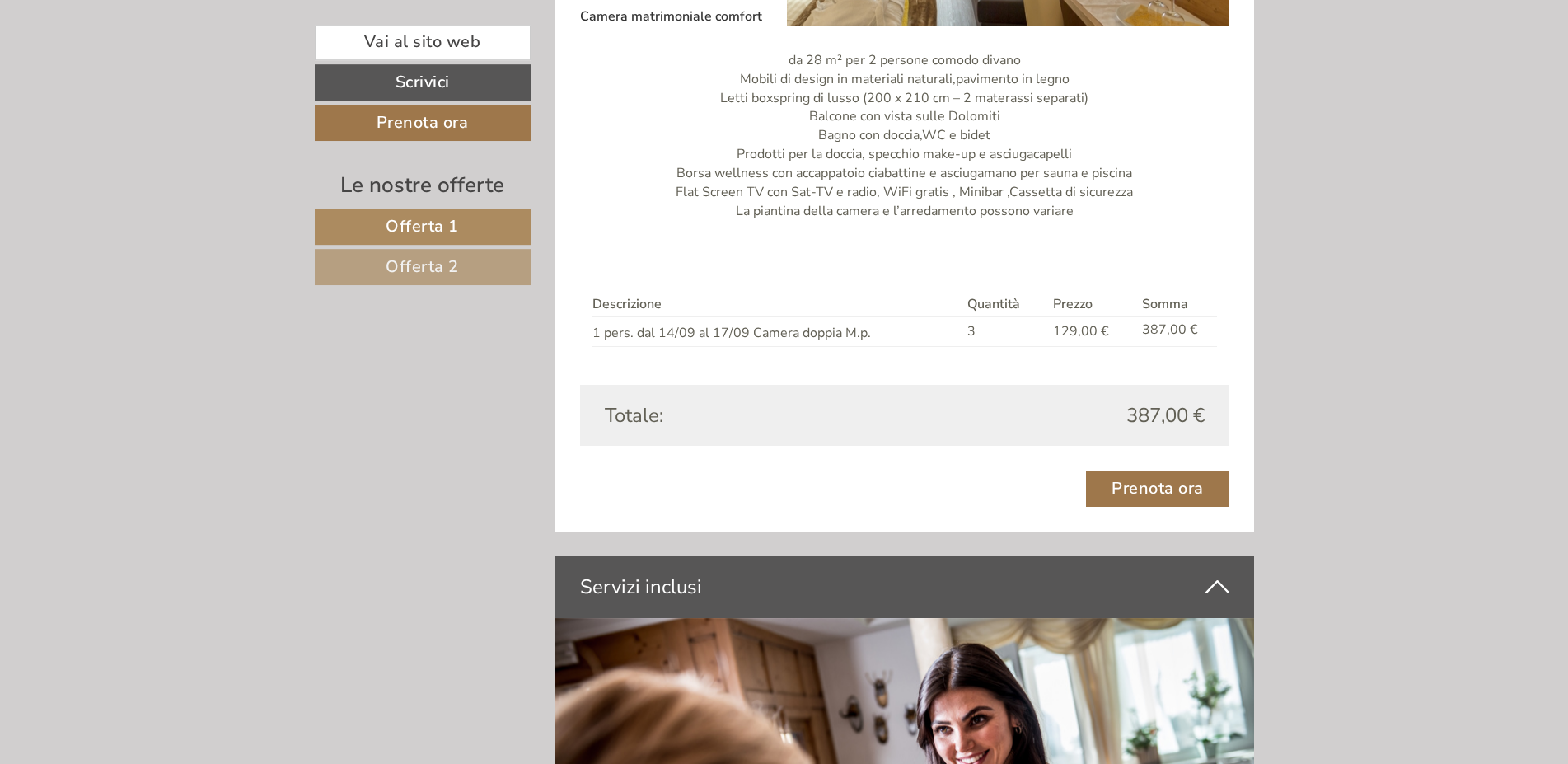
scroll to position [2437, 0]
